Goal: Transaction & Acquisition: Purchase product/service

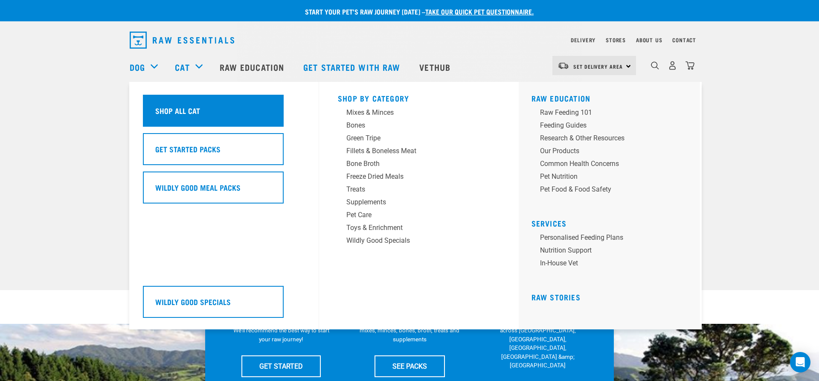
click at [201, 115] on div "Shop All Cat" at bounding box center [213, 111] width 141 height 32
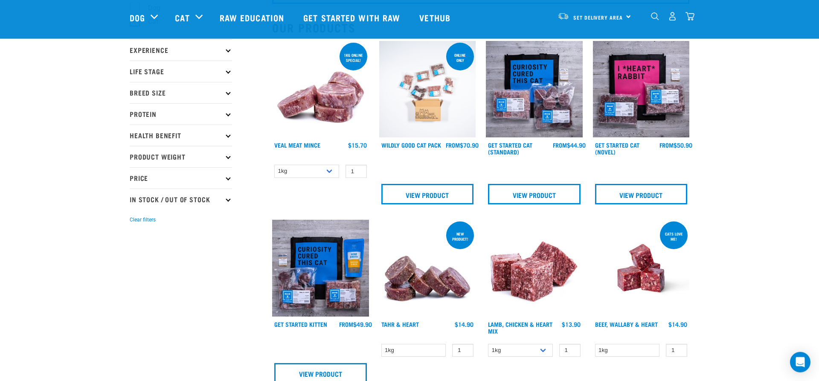
scroll to position [87, 0]
click at [538, 195] on link "View Product" at bounding box center [534, 194] width 93 height 20
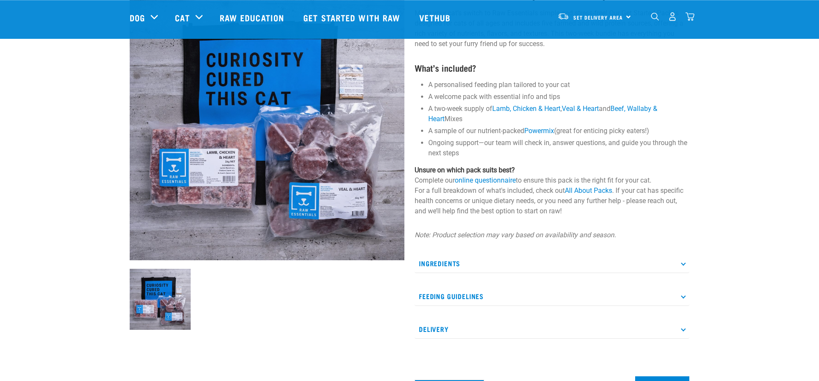
scroll to position [87, 0]
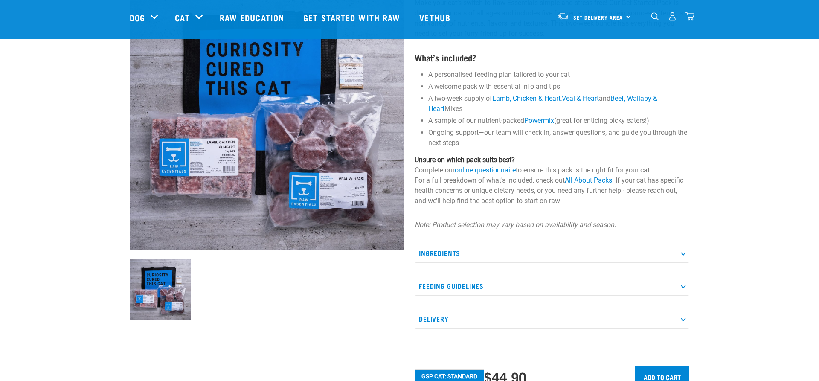
click at [635, 249] on p "Ingredients" at bounding box center [552, 253] width 275 height 19
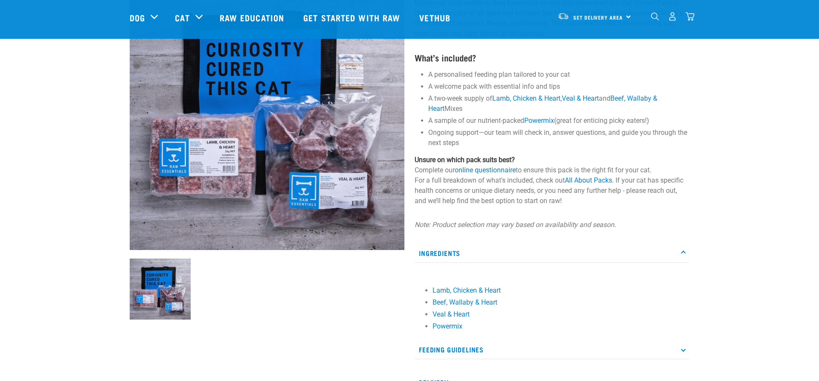
click at [635, 249] on p "Ingredients" at bounding box center [552, 253] width 275 height 19
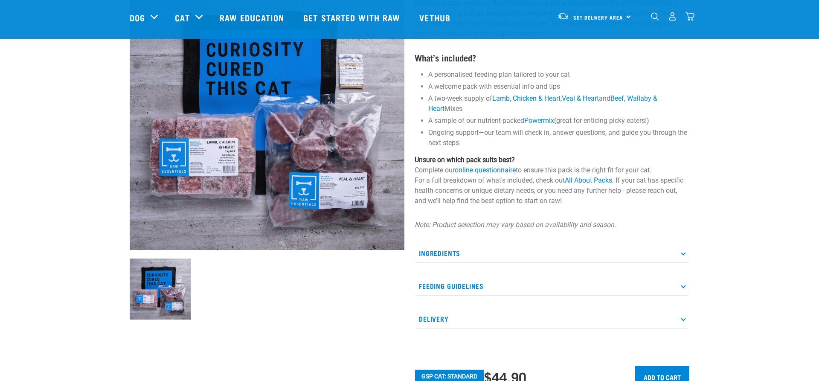
scroll to position [174, 0]
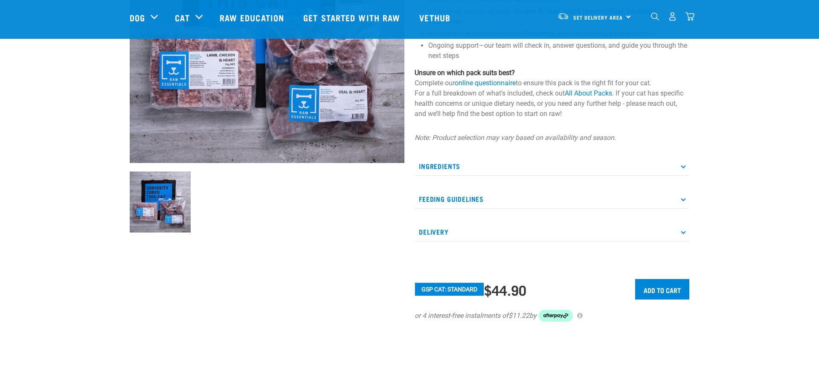
click at [480, 201] on p "Feeding Guidelines" at bounding box center [552, 198] width 275 height 19
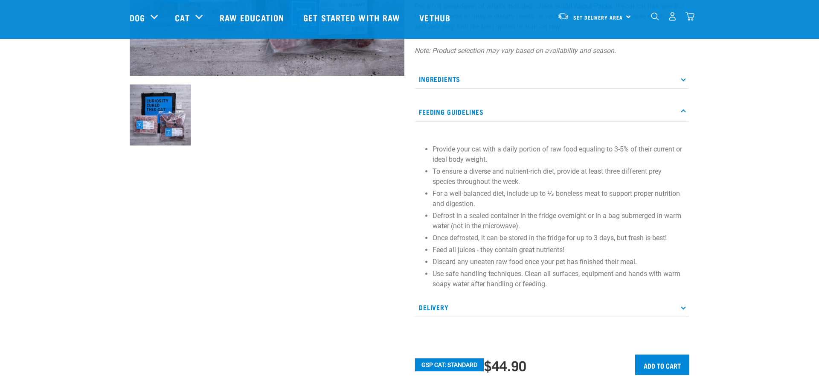
scroll to position [0, 0]
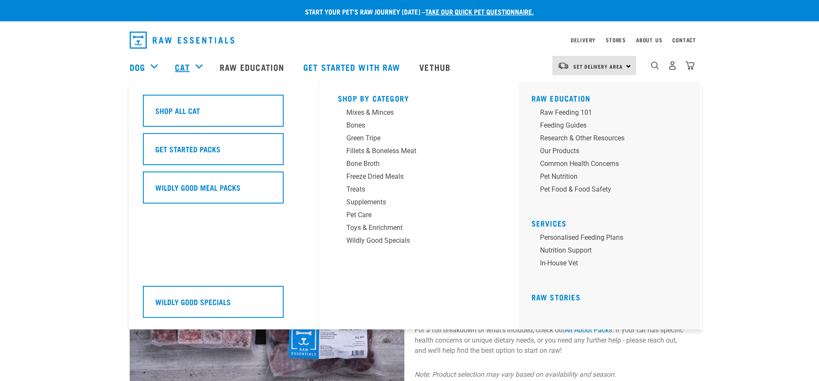
click at [186, 64] on link "Cat" at bounding box center [182, 67] width 15 height 13
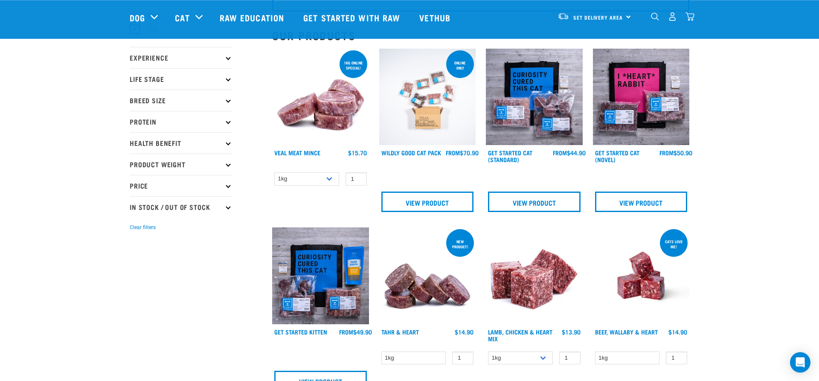
scroll to position [131, 0]
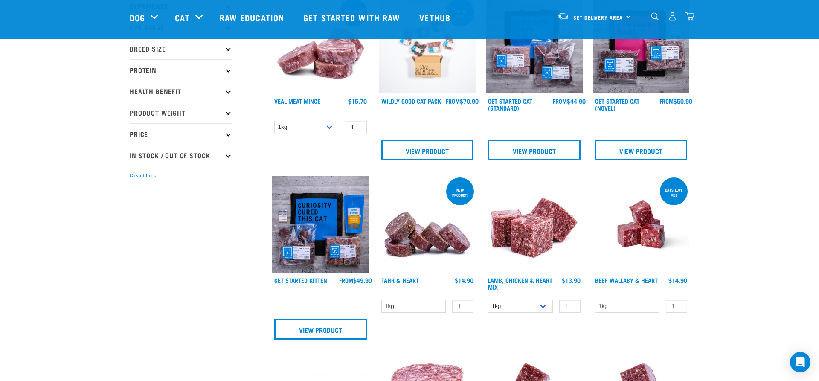
click at [432, 75] on img at bounding box center [427, 45] width 97 height 97
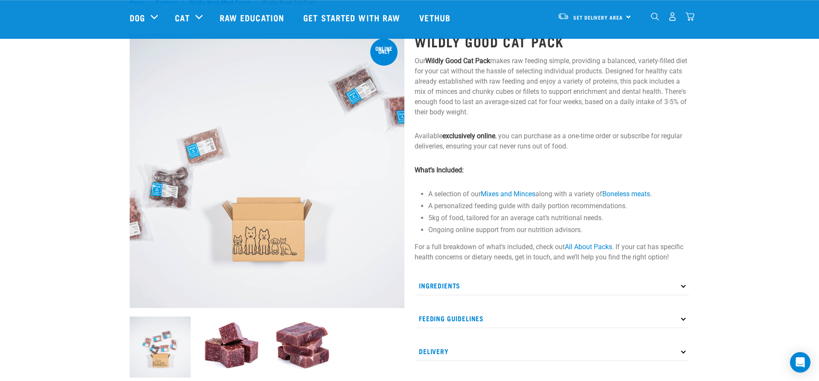
scroll to position [44, 0]
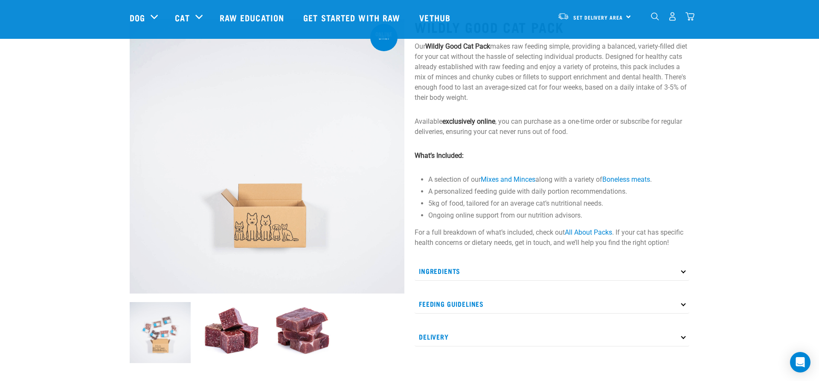
click at [498, 273] on p "Ingredients" at bounding box center [552, 271] width 275 height 19
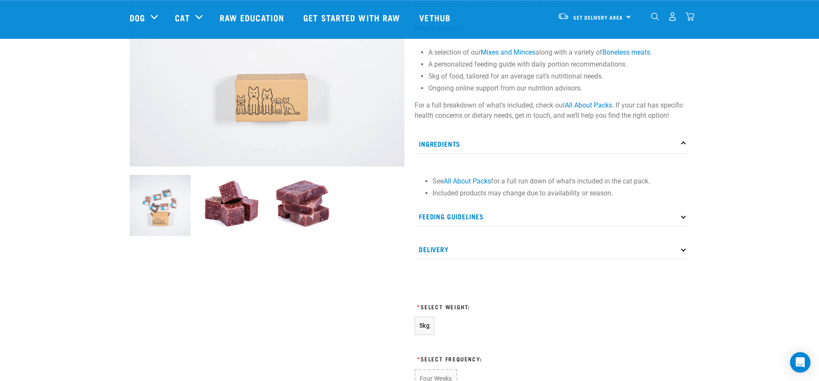
scroll to position [218, 0]
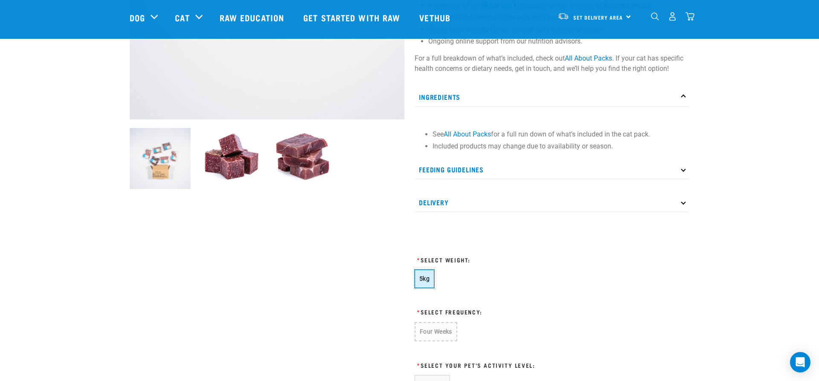
click at [427, 281] on span "5kg" at bounding box center [425, 278] width 10 height 7
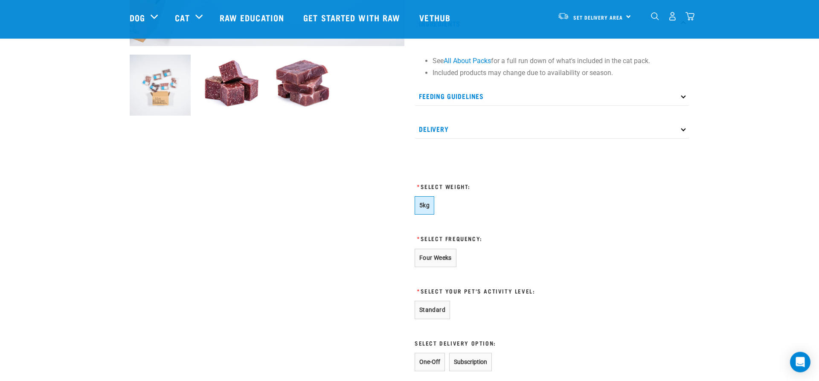
scroll to position [305, 0]
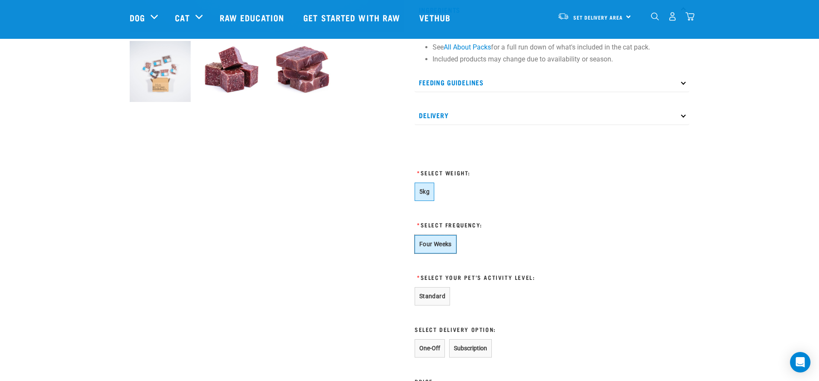
click at [437, 248] on button "Four Weeks" at bounding box center [436, 244] width 42 height 18
click at [428, 300] on button "Standard" at bounding box center [432, 296] width 35 height 18
click at [481, 345] on button "Subscription" at bounding box center [470, 348] width 43 height 18
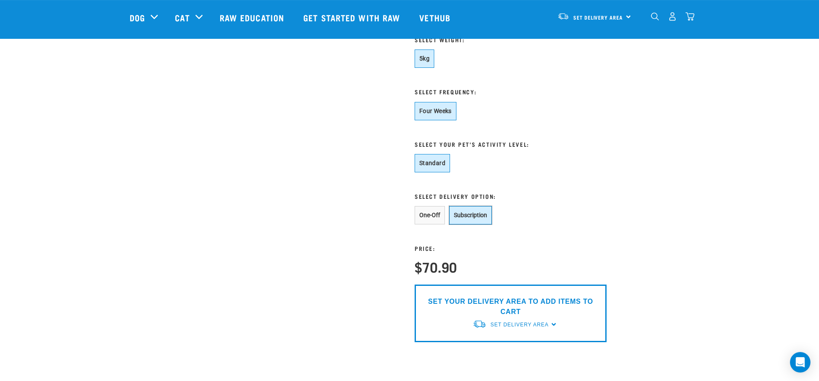
scroll to position [522, 0]
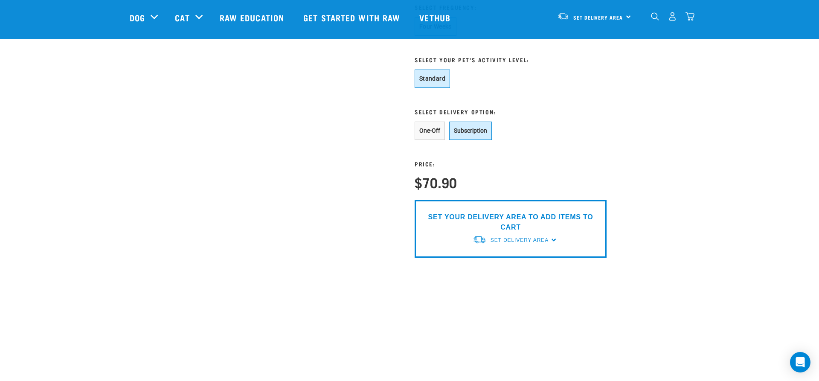
click at [551, 240] on div "SET YOUR DELIVERY AREA TO ADD ITEMS TO CART Set Delivery Area North Island Sout…" at bounding box center [511, 229] width 192 height 58
click at [546, 243] on span "Set Delivery Area" at bounding box center [520, 240] width 58 height 6
click at [511, 265] on link "[GEOGRAPHIC_DATA]" at bounding box center [515, 260] width 85 height 14
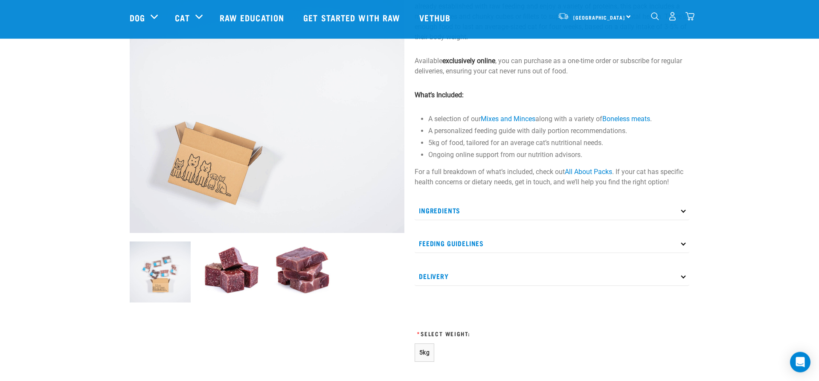
scroll to position [174, 0]
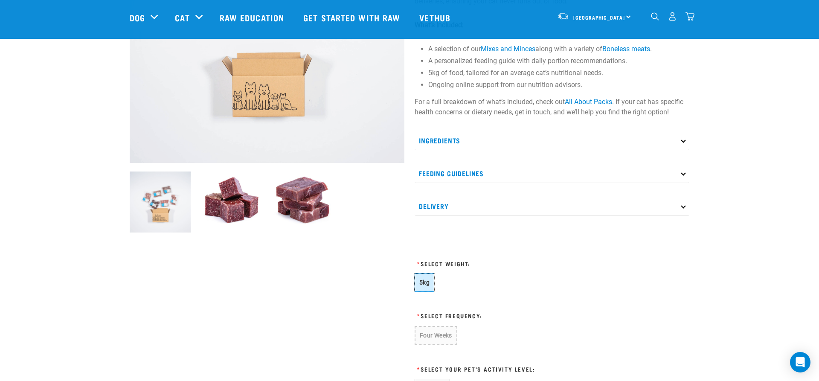
click at [423, 283] on span "5kg" at bounding box center [425, 282] width 10 height 7
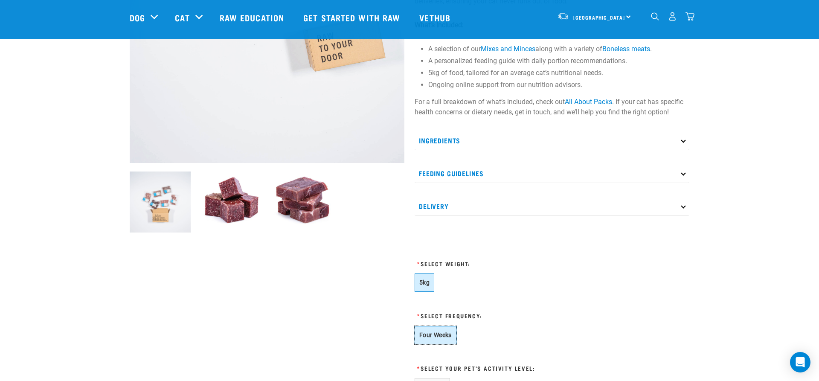
click at [433, 336] on button "Four Weeks" at bounding box center [436, 335] width 42 height 18
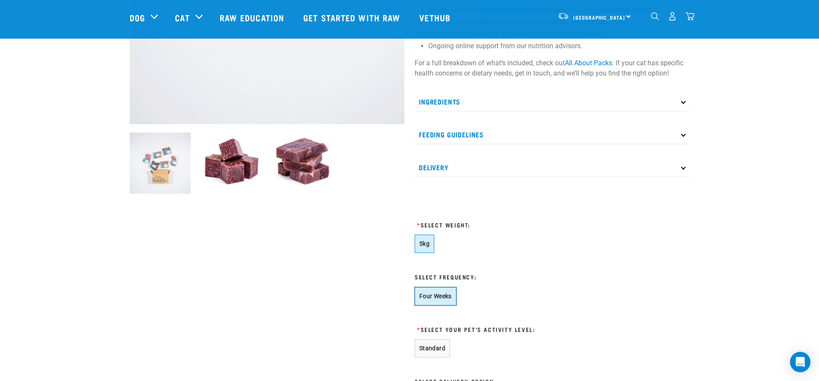
scroll to position [305, 0]
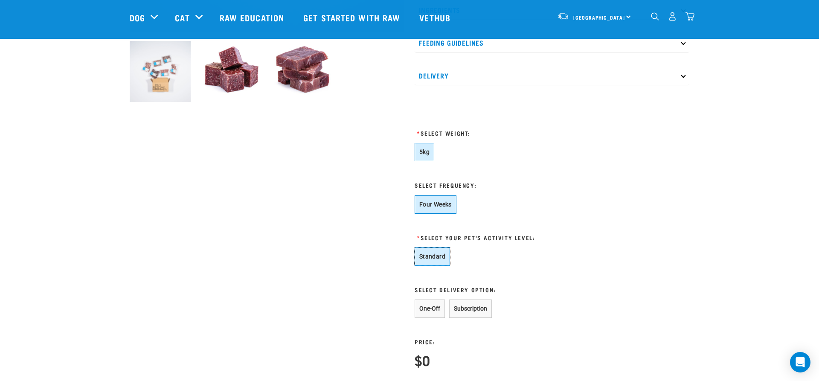
click at [447, 260] on button "Standard" at bounding box center [432, 257] width 35 height 18
click at [438, 309] on button "One-Off" at bounding box center [430, 309] width 30 height 18
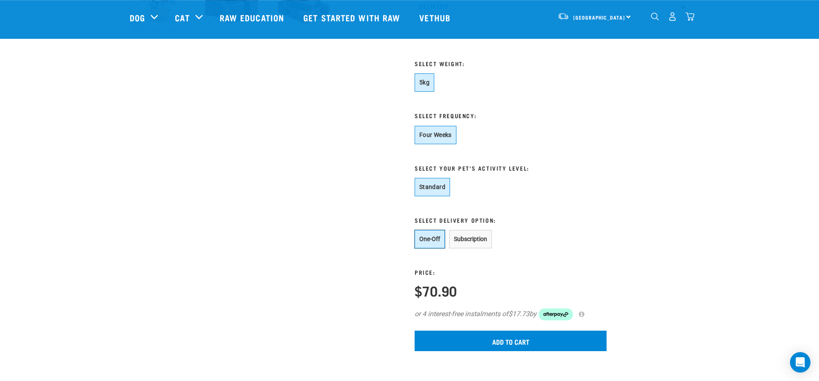
scroll to position [435, 0]
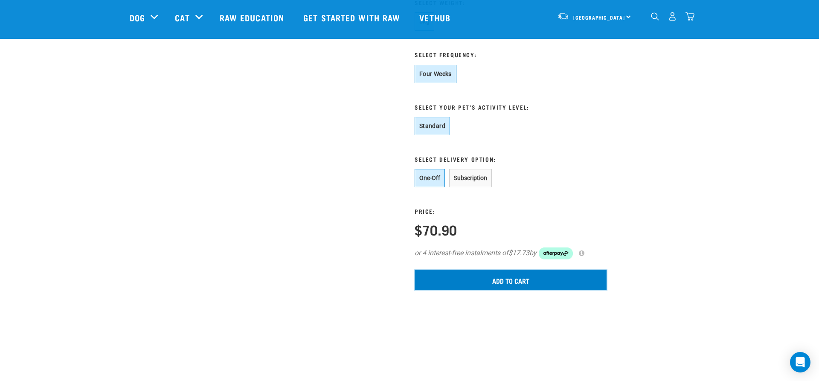
click at [512, 288] on input "Add to cart" at bounding box center [511, 280] width 192 height 20
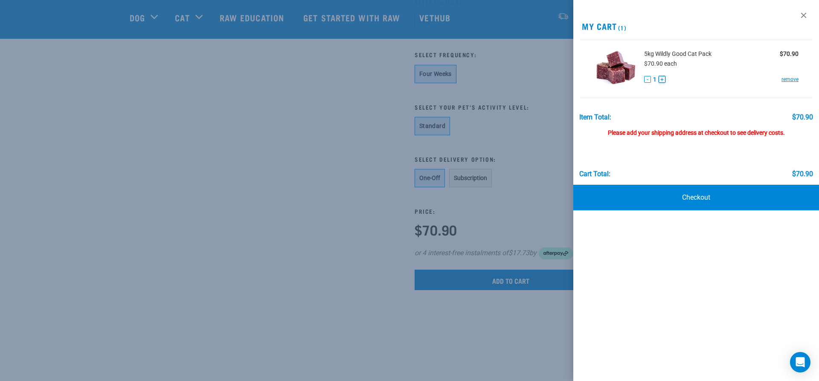
click at [662, 82] on button "+" at bounding box center [662, 79] width 7 height 7
click at [684, 197] on link "Checkout" at bounding box center [697, 198] width 246 height 26
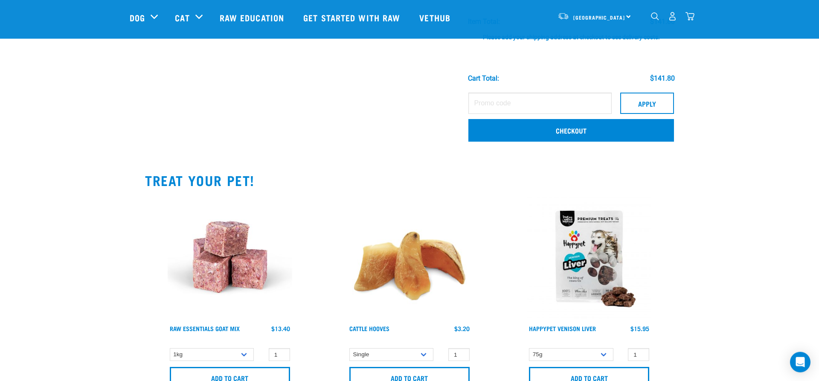
scroll to position [131, 0]
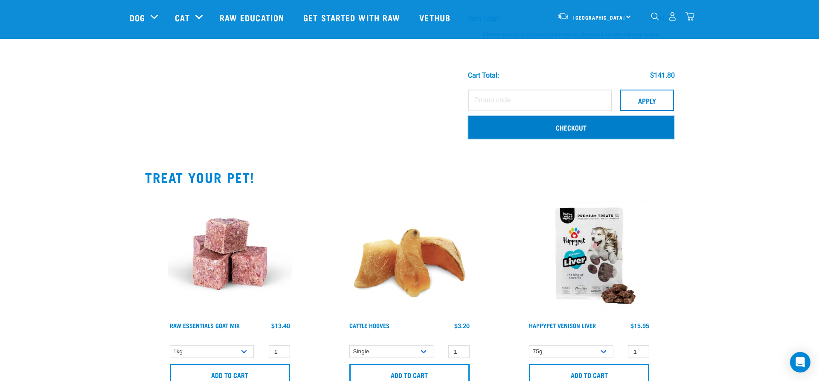
click at [550, 125] on link "Checkout" at bounding box center [572, 127] width 206 height 22
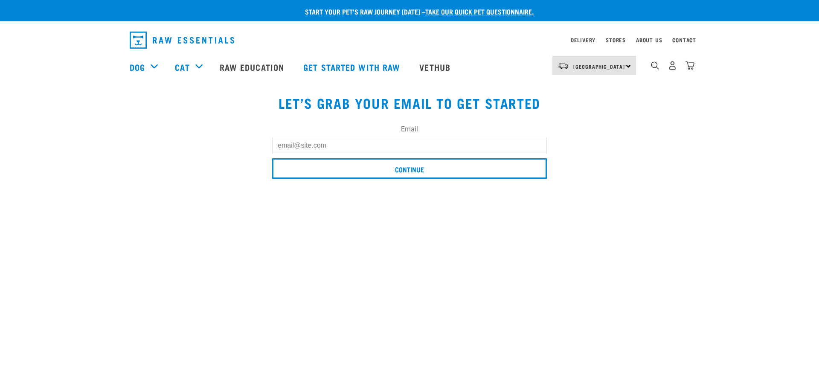
click at [320, 147] on input "Email" at bounding box center [409, 145] width 275 height 15
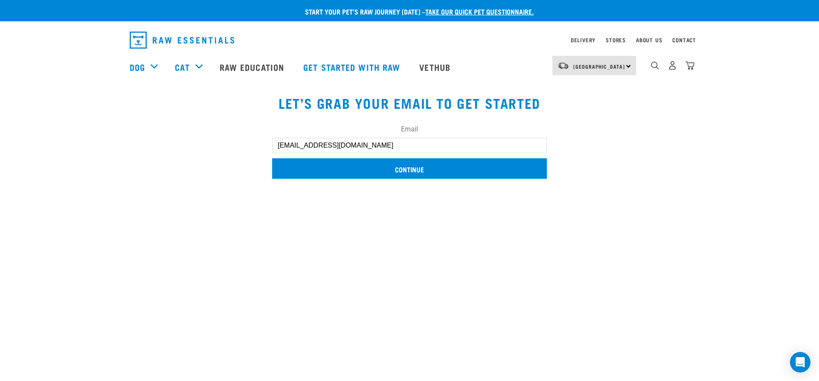
type input "[EMAIL_ADDRESS][DOMAIN_NAME]"
click at [360, 162] on input "Continue" at bounding box center [409, 168] width 275 height 20
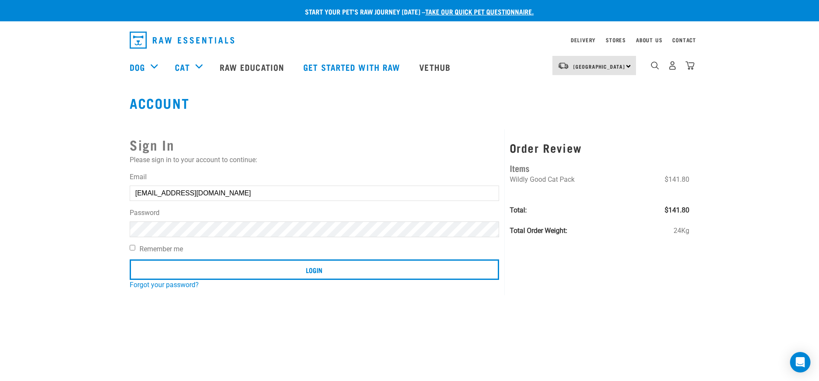
click at [130, 259] on input "Login" at bounding box center [315, 269] width 370 height 20
click at [0, 239] on article "Invalid username or password." at bounding box center [0, 190] width 0 height 381
click at [0, 286] on article "Invalid username or password." at bounding box center [0, 190] width 0 height 381
click at [26, 179] on div "Invalid username or password." at bounding box center [0, 190] width 52 height 67
drag, startPoint x: 423, startPoint y: 175, endPoint x: 496, endPoint y: 163, distance: 74.1
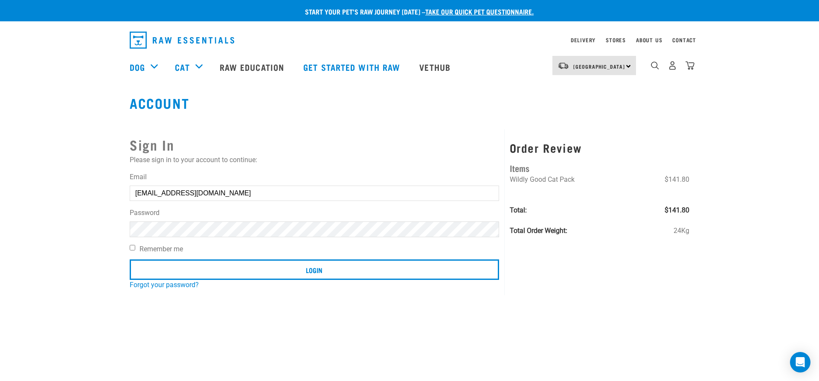
click at [26, 174] on div "Invalid username or password." at bounding box center [0, 190] width 52 height 67
click at [20, 175] on button "delete" at bounding box center [15, 170] width 9 height 9
click at [183, 288] on link "Forgot your password?" at bounding box center [164, 285] width 69 height 8
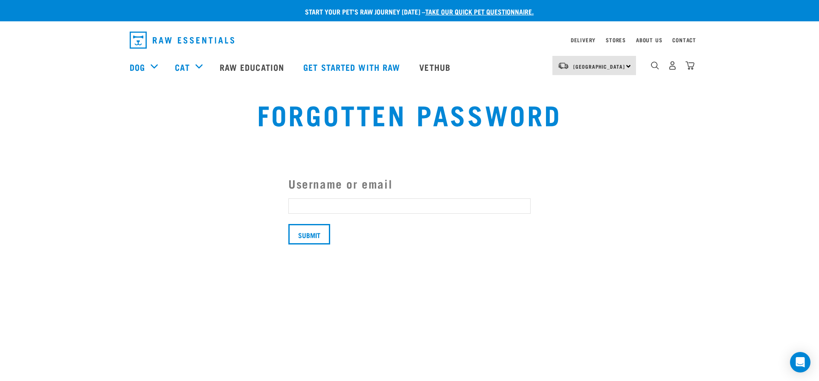
click at [320, 207] on input "Username or email" at bounding box center [410, 205] width 242 height 15
type input "[EMAIL_ADDRESS][DOMAIN_NAME]"
click at [303, 235] on input "Submit" at bounding box center [310, 234] width 42 height 20
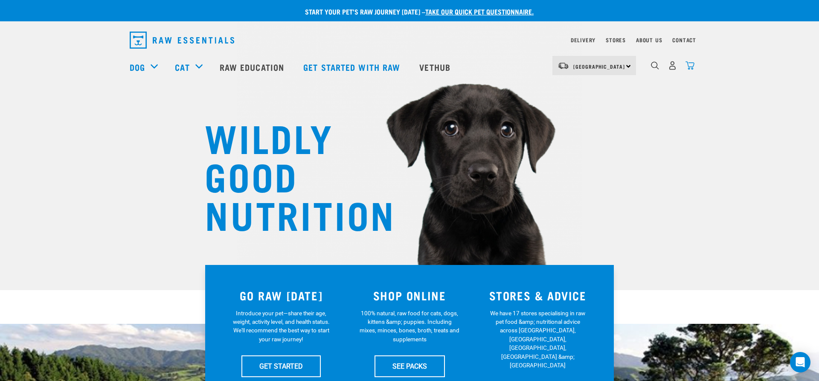
click at [691, 70] on img "dropdown navigation" at bounding box center [690, 65] width 9 height 9
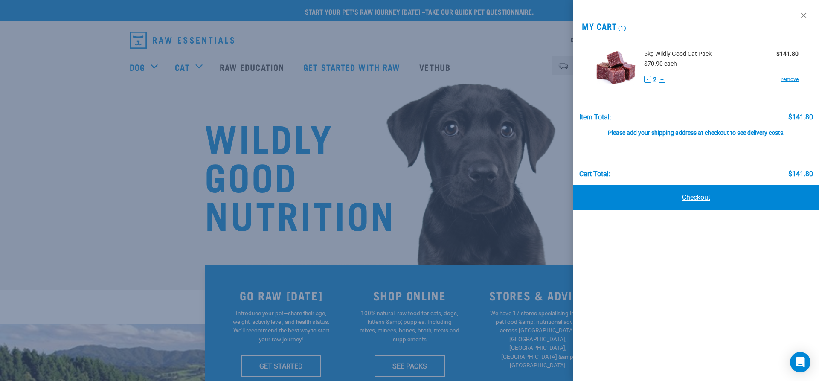
click at [707, 204] on link "Checkout" at bounding box center [697, 198] width 246 height 26
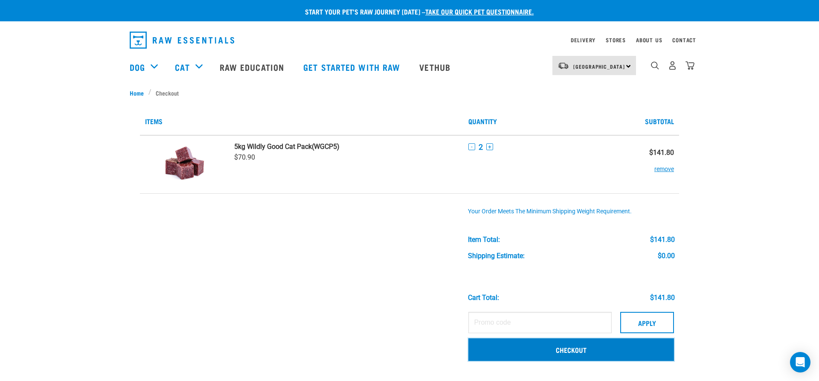
click at [560, 350] on link "Checkout" at bounding box center [572, 349] width 206 height 22
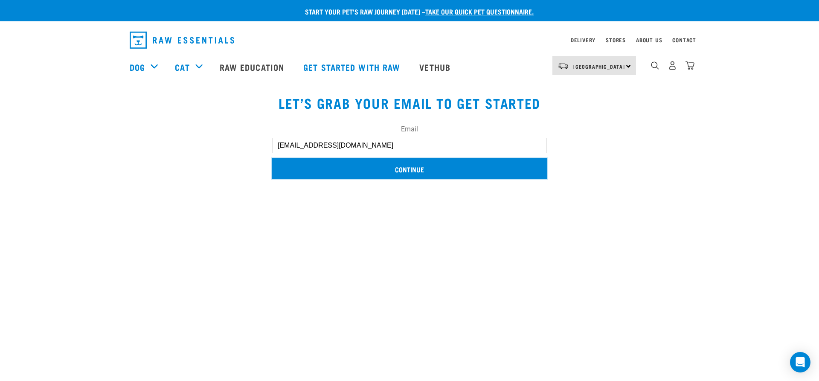
click at [440, 175] on input "Continue" at bounding box center [409, 168] width 275 height 20
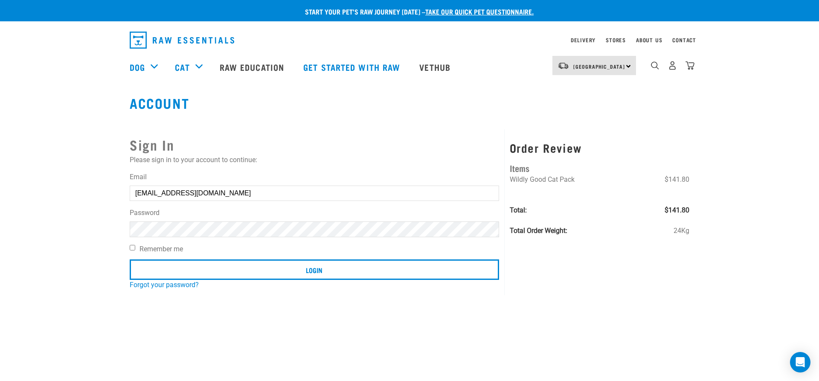
click at [130, 259] on input "Login" at bounding box center [315, 269] width 370 height 20
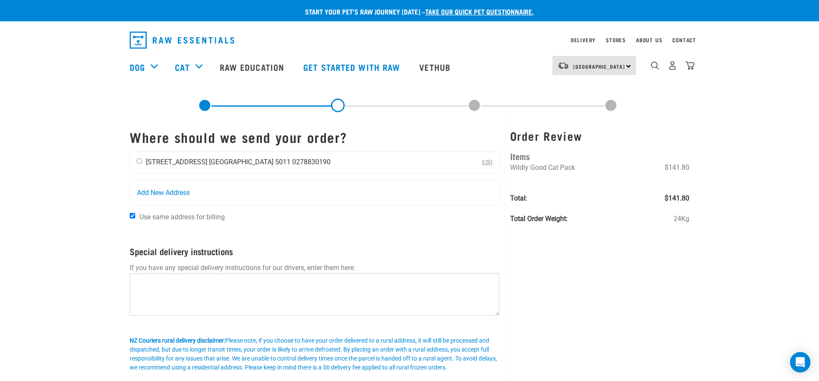
click at [242, 162] on li "[GEOGRAPHIC_DATA] 5011" at bounding box center [250, 162] width 82 height 8
click at [140, 164] on input "radio" at bounding box center [140, 161] width 6 height 6
radio input "true"
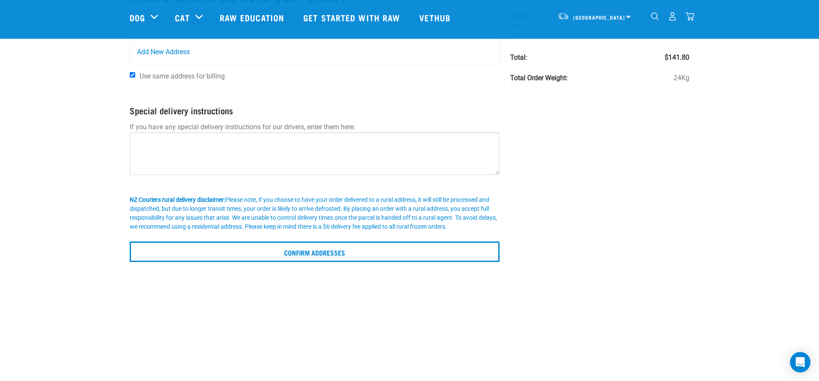
scroll to position [44, 0]
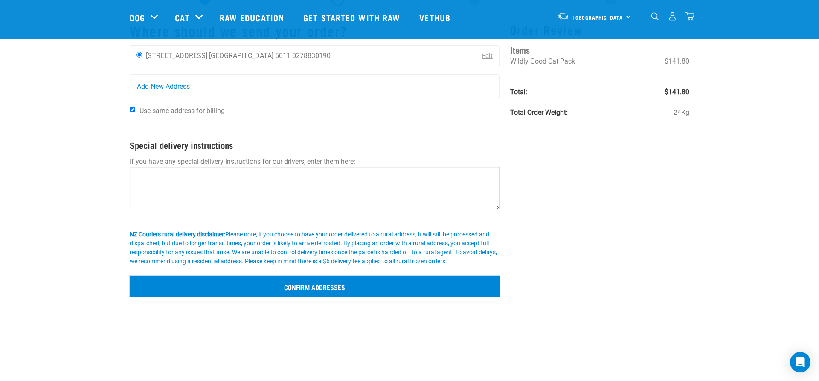
click at [316, 287] on input "Confirm addresses" at bounding box center [315, 286] width 370 height 20
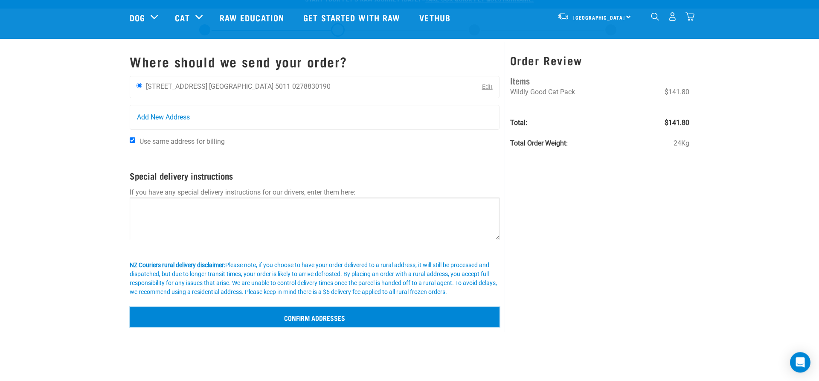
scroll to position [0, 0]
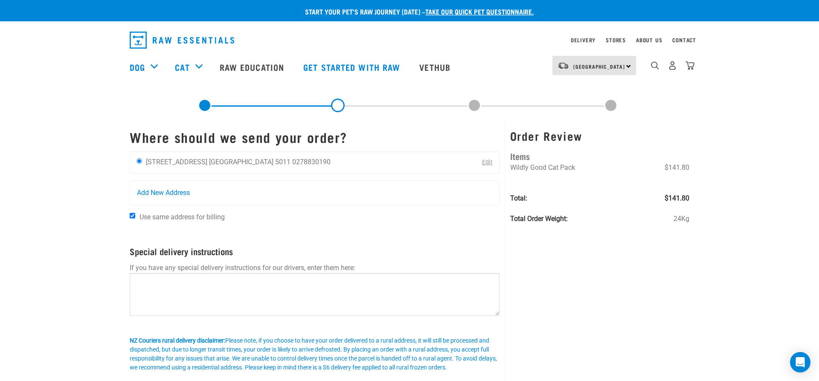
click at [488, 163] on link "Edit" at bounding box center [487, 162] width 11 height 7
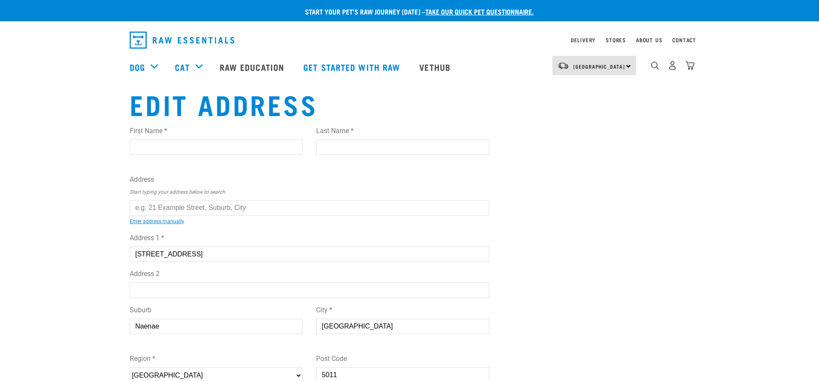
click at [172, 206] on input "text" at bounding box center [310, 207] width 360 height 15
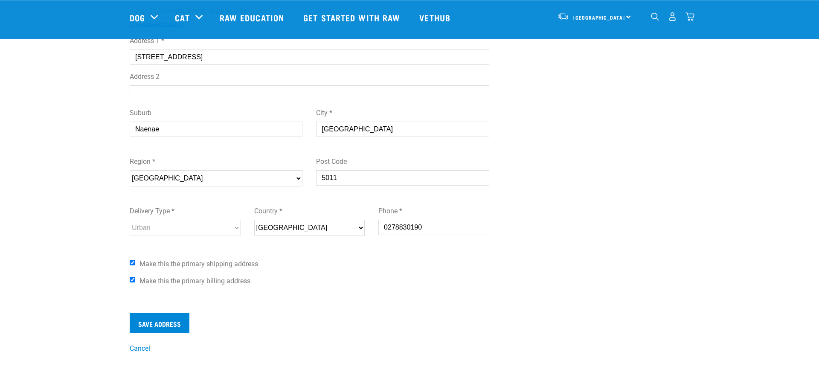
scroll to position [174, 0]
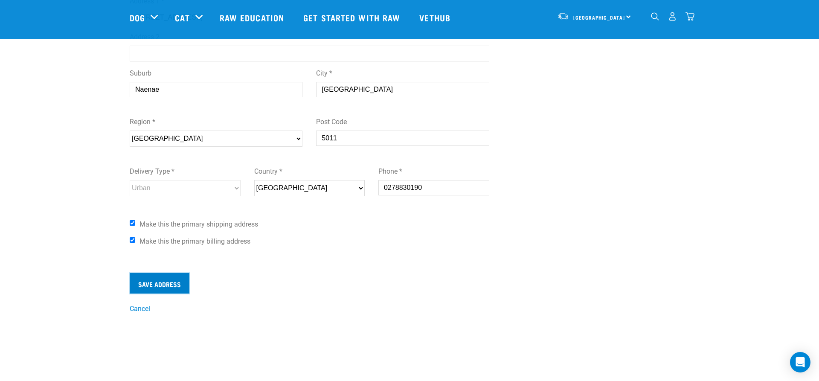
click at [158, 285] on input "Save Address" at bounding box center [160, 283] width 60 height 20
click at [164, 279] on input "Save Address" at bounding box center [160, 283] width 60 height 20
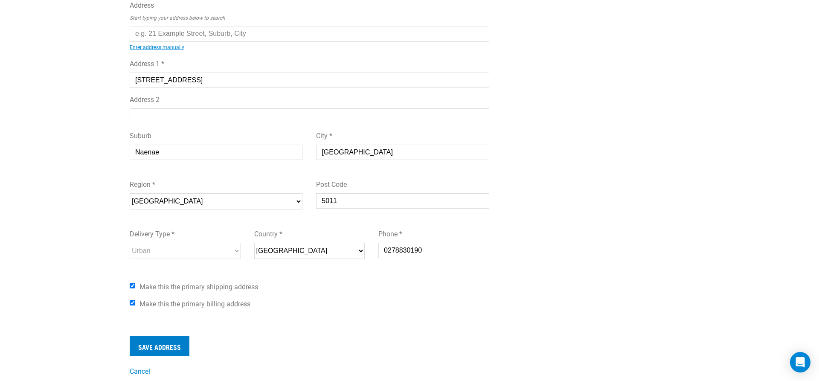
scroll to position [0, 0]
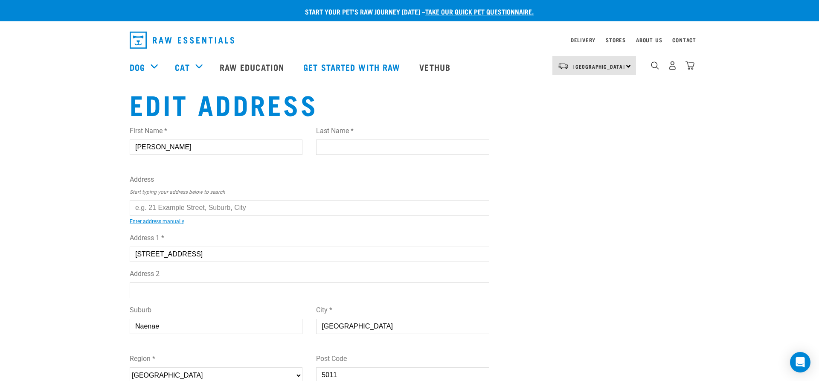
type input "Jessica"
type input "Zanetti"
click at [673, 254] on div "Edit Address First Name * Jessica Last Name * Zanetti Address Start typing your…" at bounding box center [410, 319] width 574 height 463
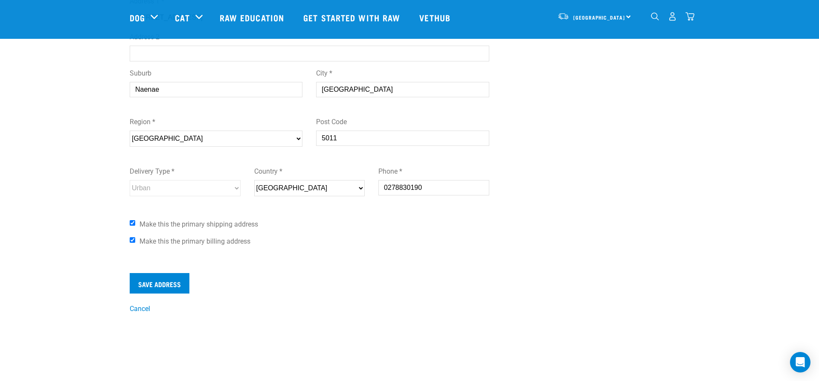
scroll to position [348, 0]
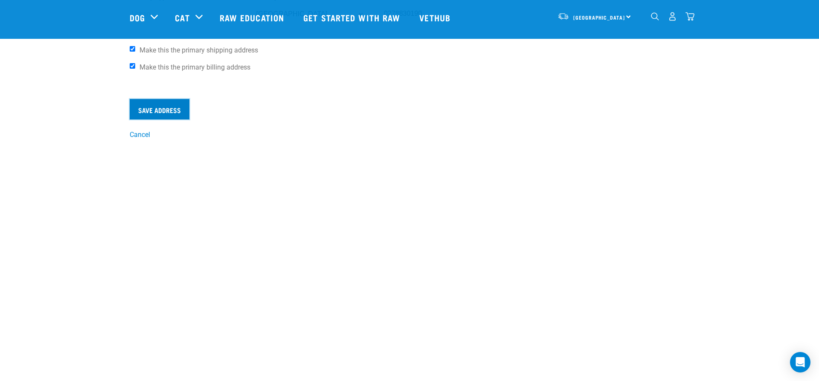
click at [152, 109] on input "Save Address" at bounding box center [160, 109] width 60 height 20
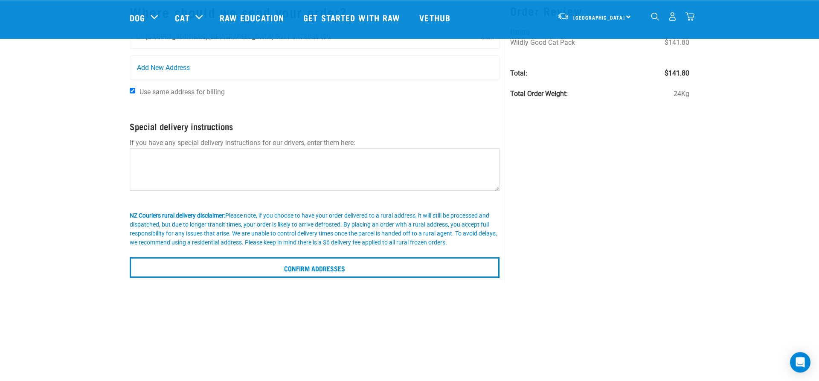
scroll to position [131, 0]
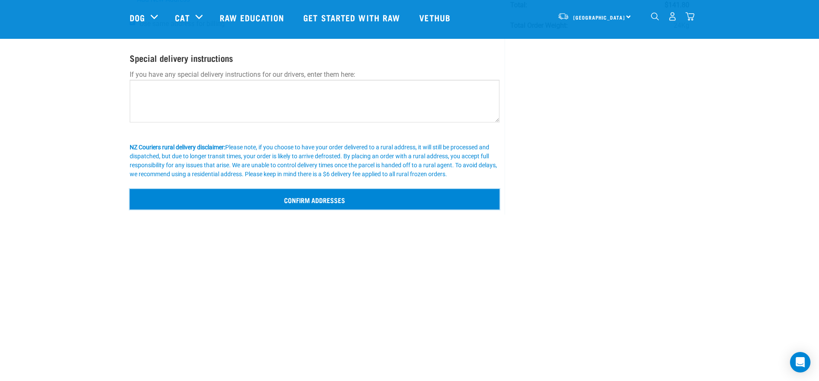
click at [289, 203] on input "Confirm addresses" at bounding box center [315, 199] width 370 height 20
